Goal: Use online tool/utility

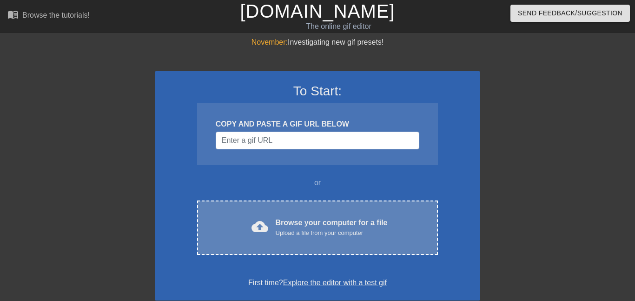
click at [279, 210] on div "cloud_upload Browse your computer for a file Upload a file from your computer C…" at bounding box center [317, 227] width 241 height 54
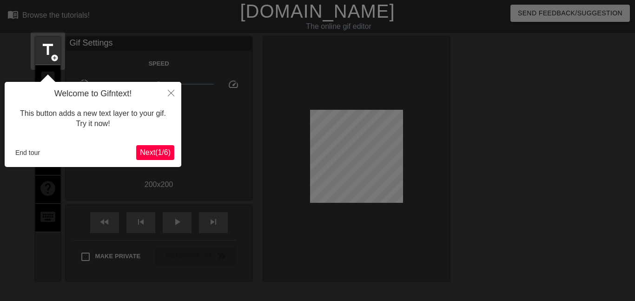
scroll to position [23, 0]
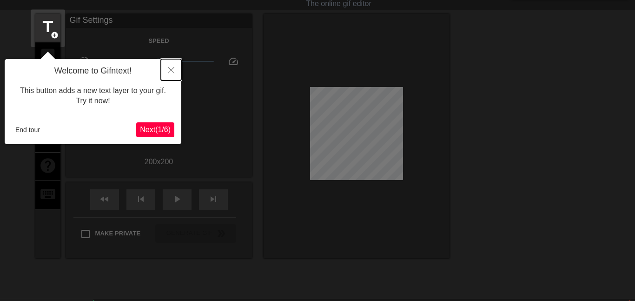
click at [172, 70] on icon "Close" at bounding box center [171, 70] width 7 height 7
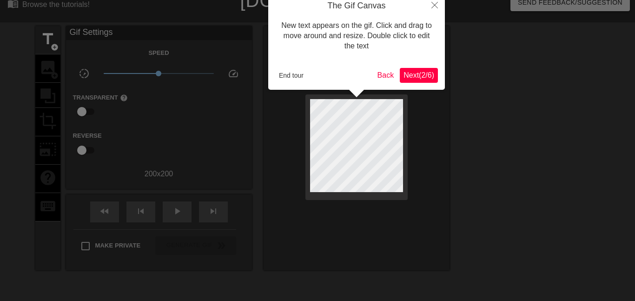
scroll to position [0, 0]
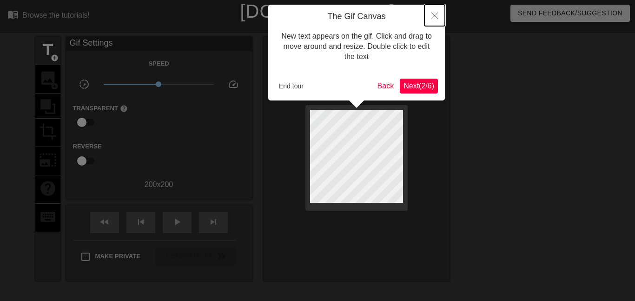
click at [439, 21] on button "Close" at bounding box center [434, 15] width 20 height 21
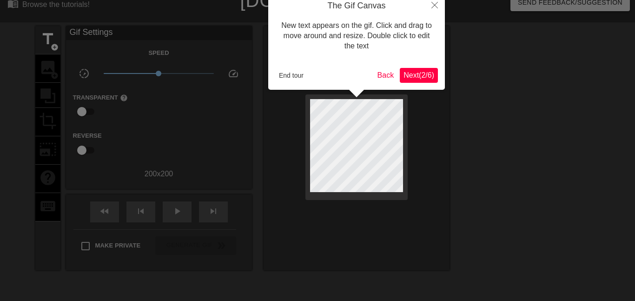
scroll to position [23, 0]
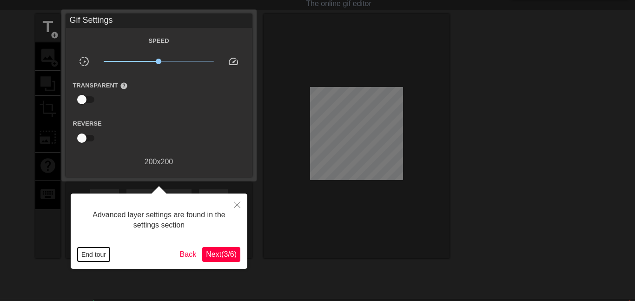
click at [97, 253] on button "End tour" at bounding box center [94, 254] width 32 height 14
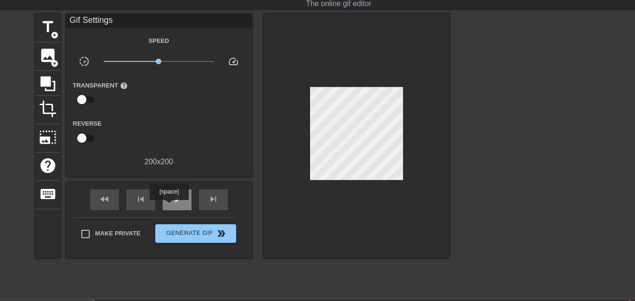
click at [169, 206] on div "play_arrow" at bounding box center [177, 199] width 29 height 21
click at [169, 206] on div "pause" at bounding box center [177, 199] width 29 height 21
click at [169, 206] on div "play_arrow" at bounding box center [177, 199] width 29 height 21
click at [52, 143] on span "photo_size_select_large" at bounding box center [48, 137] width 18 height 18
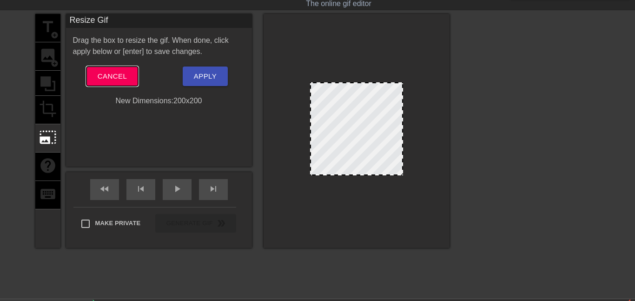
click at [93, 74] on button "Cancel" at bounding box center [112, 76] width 52 height 20
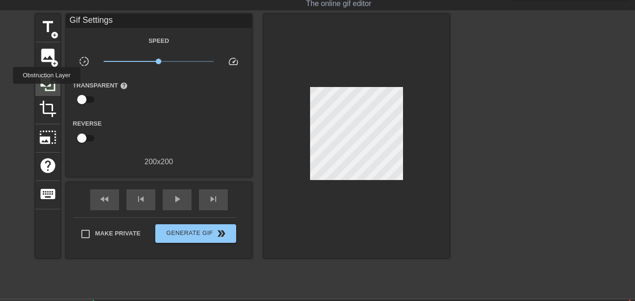
click at [46, 90] on icon at bounding box center [47, 83] width 15 height 15
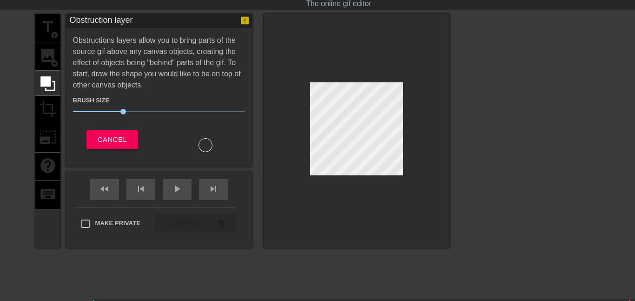
click at [45, 120] on div "title add_circle image add_circle crop photo_size_select_large help keyboard" at bounding box center [47, 131] width 25 height 234
click at [107, 130] on button "Cancel" at bounding box center [112, 140] width 52 height 20
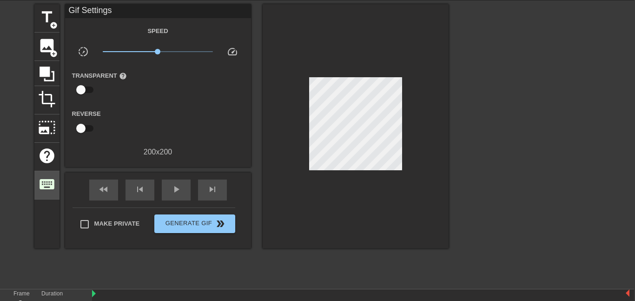
scroll to position [0, 7]
